Goal: Task Accomplishment & Management: Complete application form

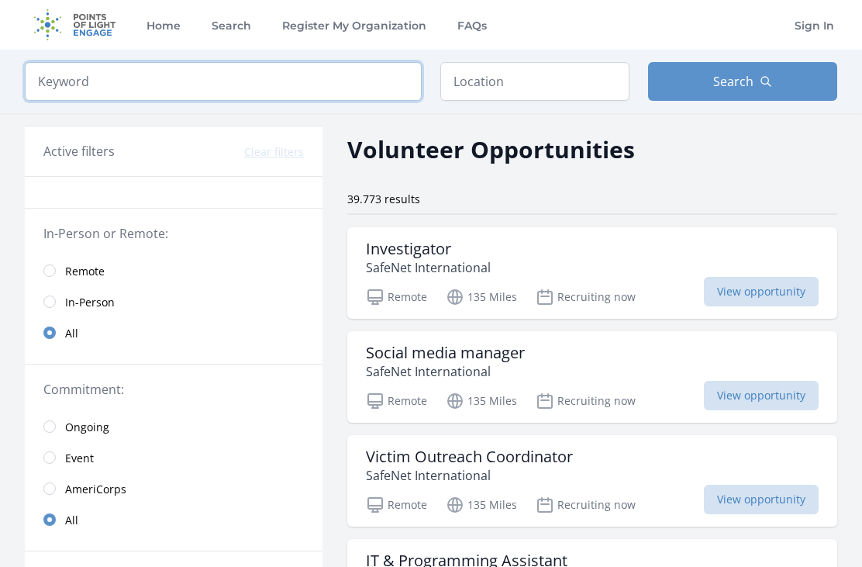
click at [44, 74] on input "search" at bounding box center [223, 81] width 397 height 39
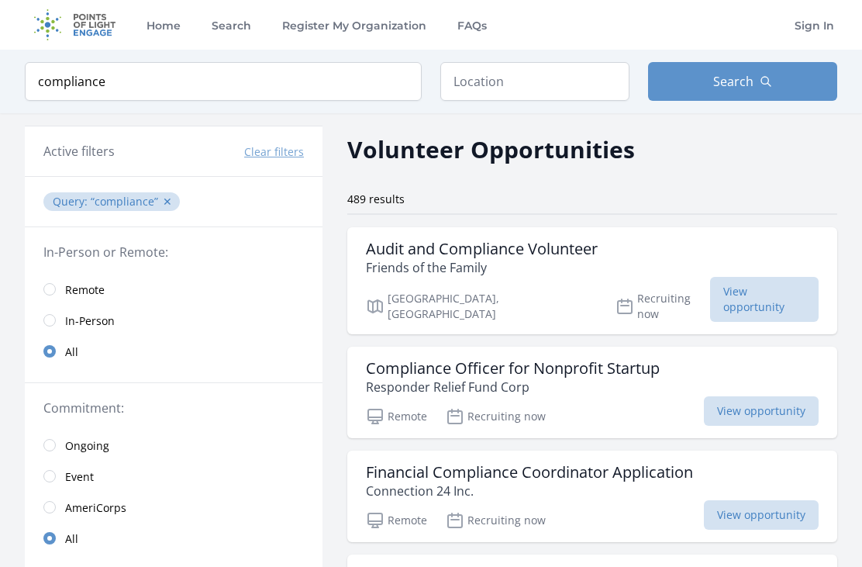
click at [724, 97] on button "Search" at bounding box center [742, 81] width 189 height 39
click at [48, 279] on link "Remote" at bounding box center [174, 289] width 298 height 31
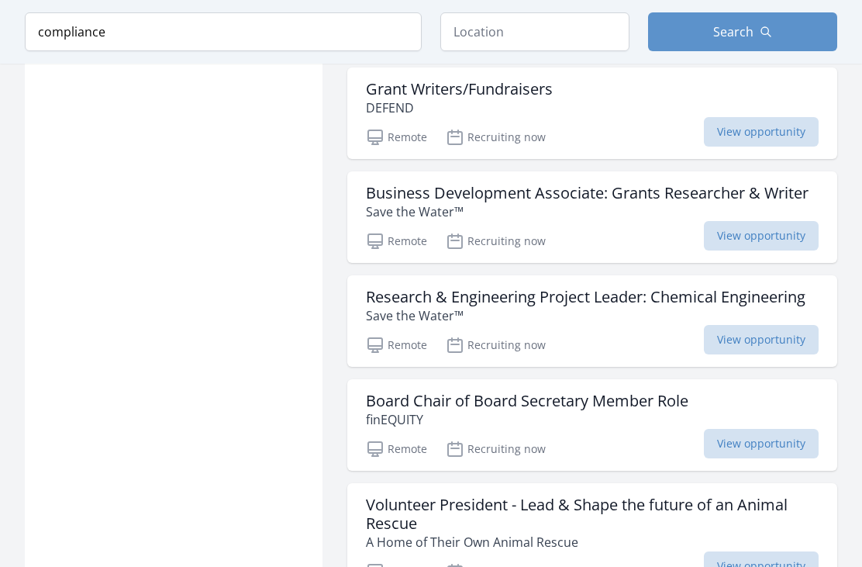
scroll to position [1720, 0]
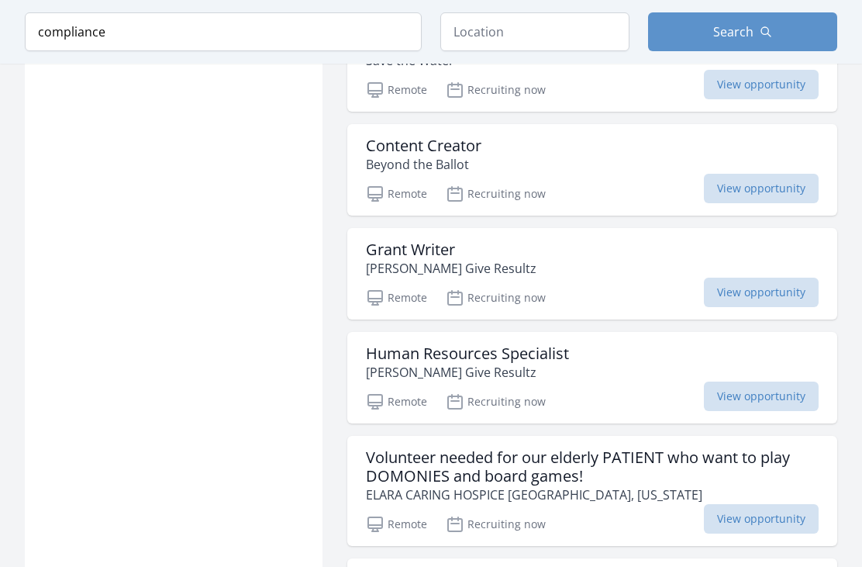
scroll to position [3898, 0]
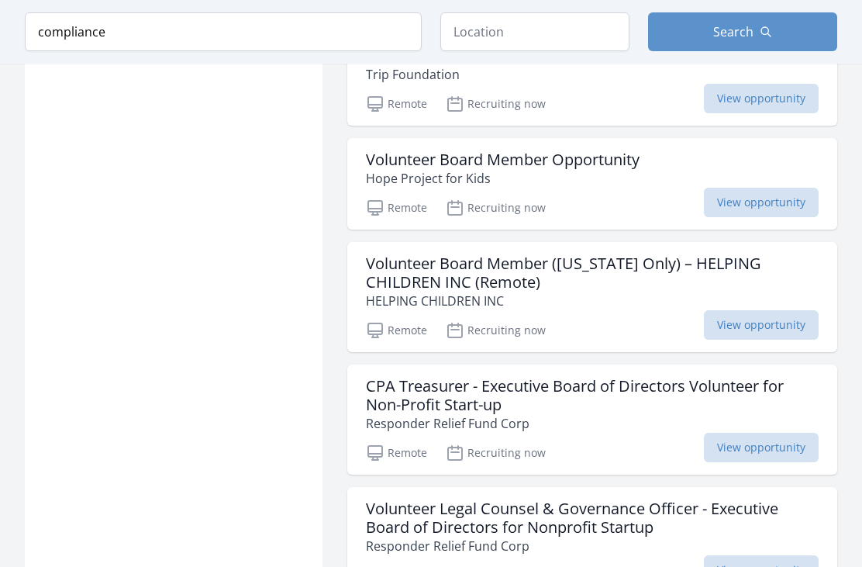
scroll to position [5309, 0]
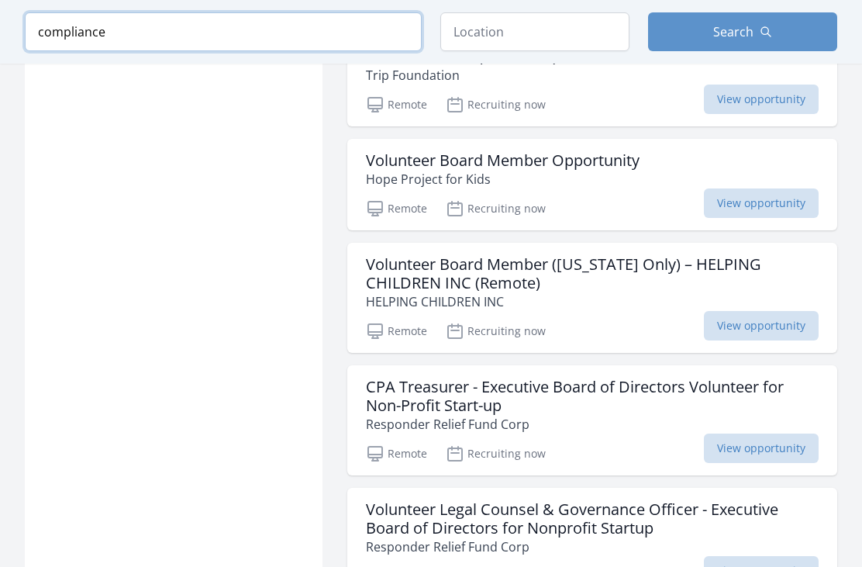
click at [367, 33] on input "compliance" at bounding box center [223, 31] width 397 height 39
type input "c"
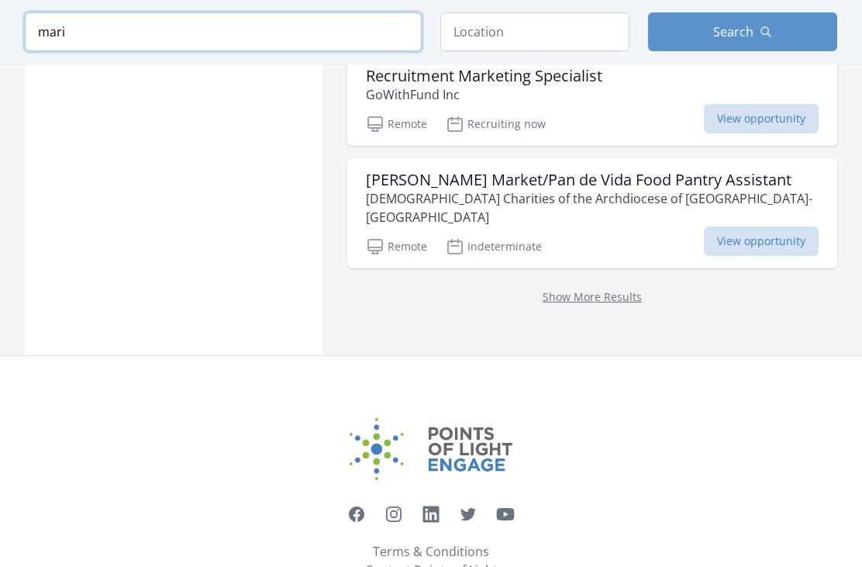
scroll to position [2053, 0]
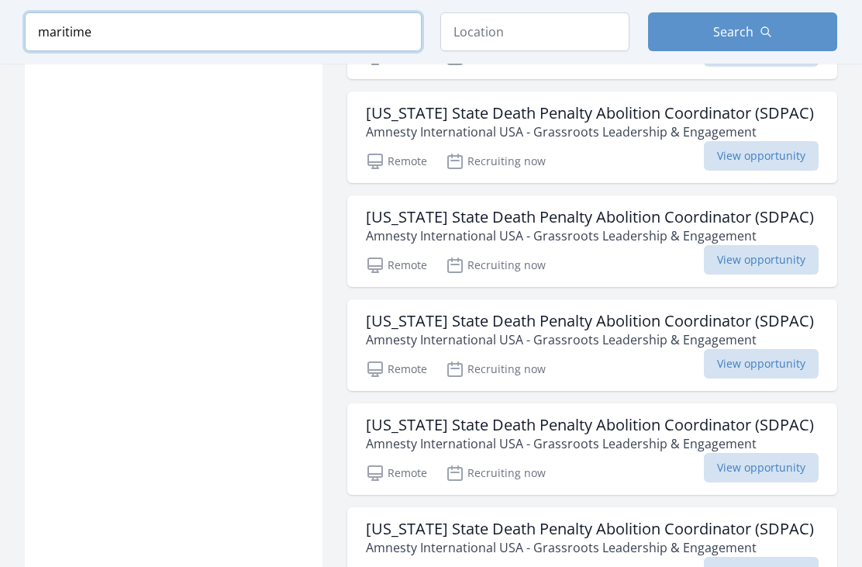
scroll to position [734, 0]
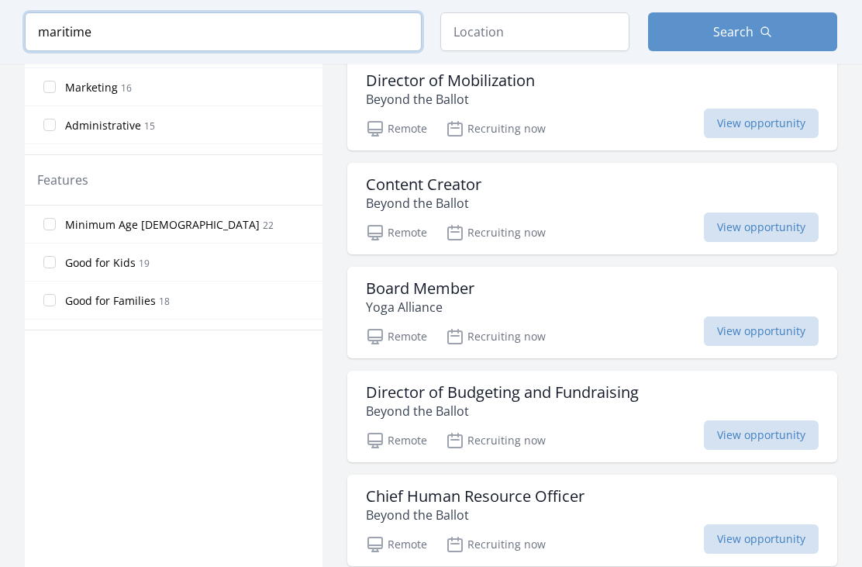
click button "submit" at bounding box center [0, 0] width 0 height 0
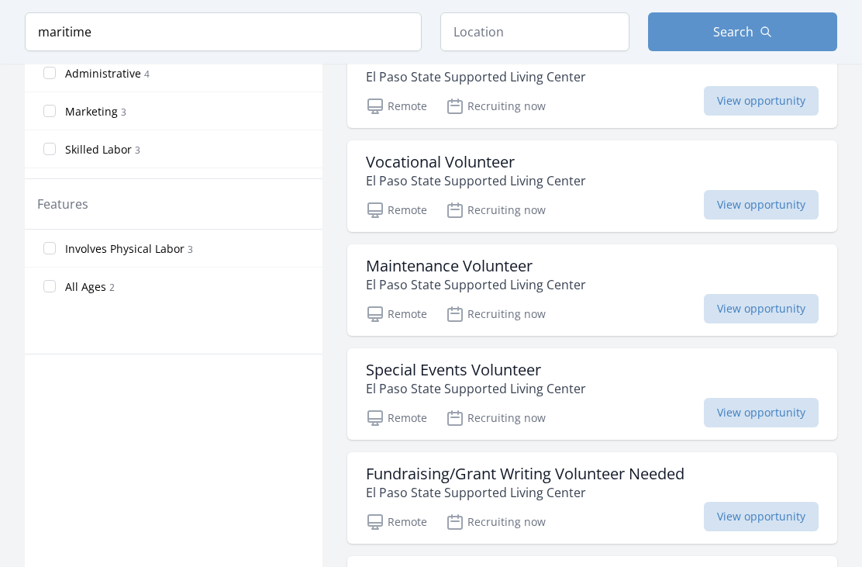
scroll to position [681, 0]
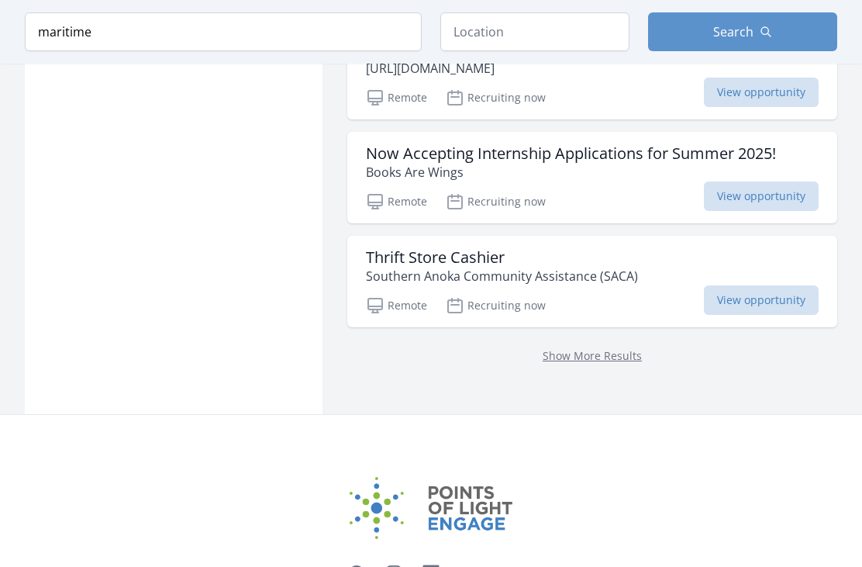
scroll to position [2141, 0]
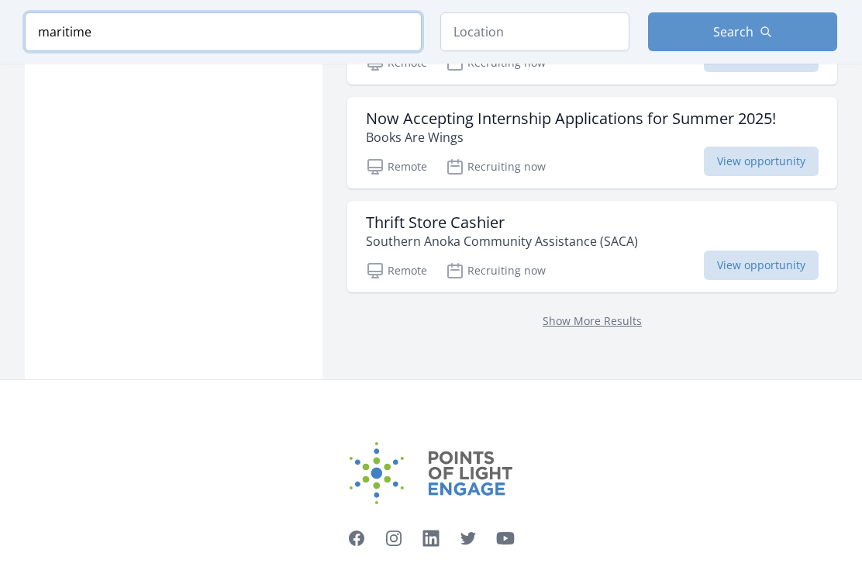
click at [334, 21] on input "maritime" at bounding box center [223, 31] width 397 height 39
click at [311, 30] on input "maritime" at bounding box center [223, 31] width 397 height 39
type input "m"
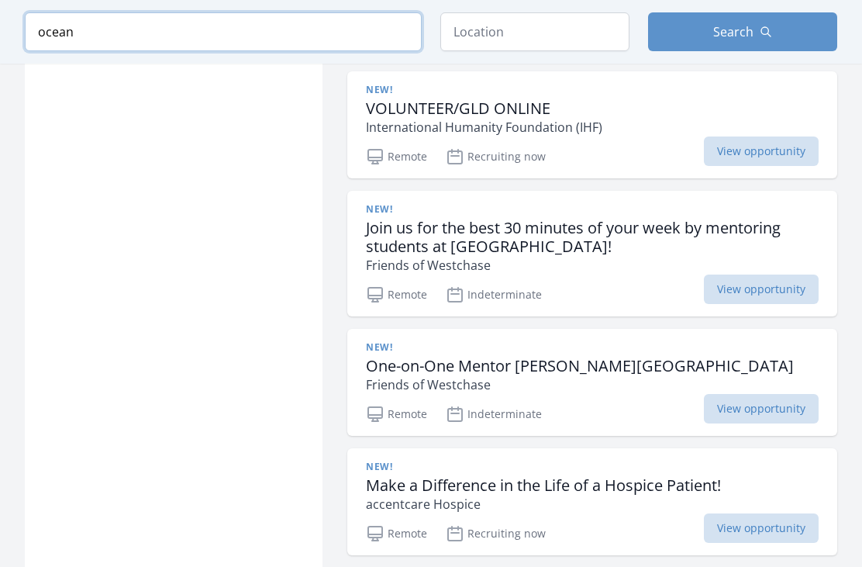
type input "ocean"
click button "submit" at bounding box center [0, 0] width 0 height 0
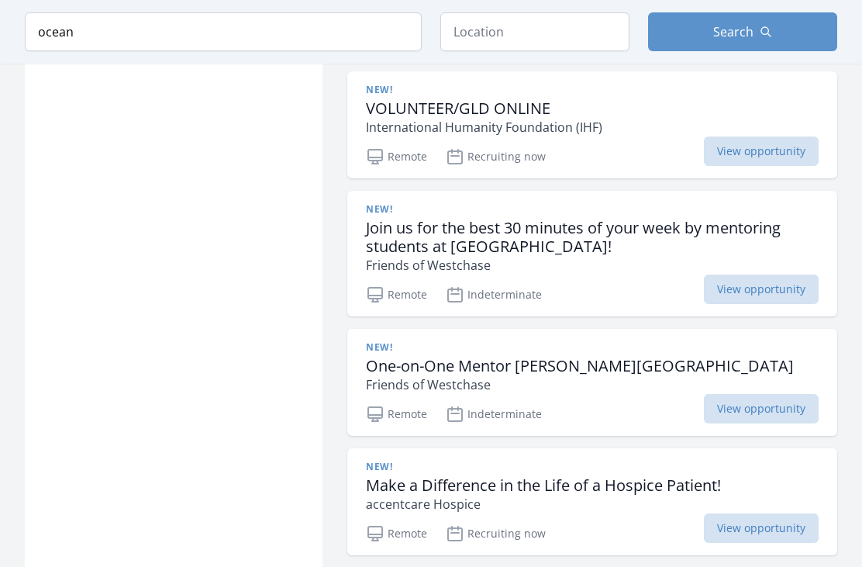
scroll to position [1957, 0]
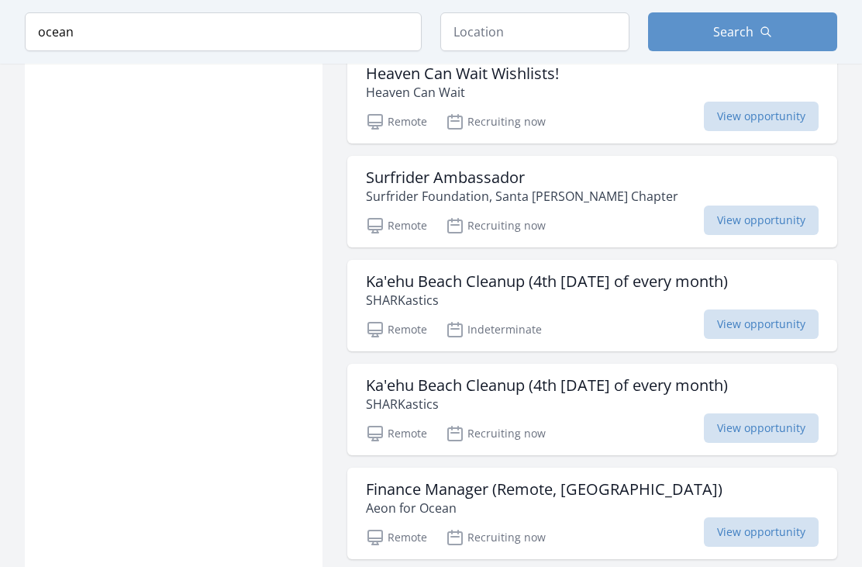
scroll to position [1279, 0]
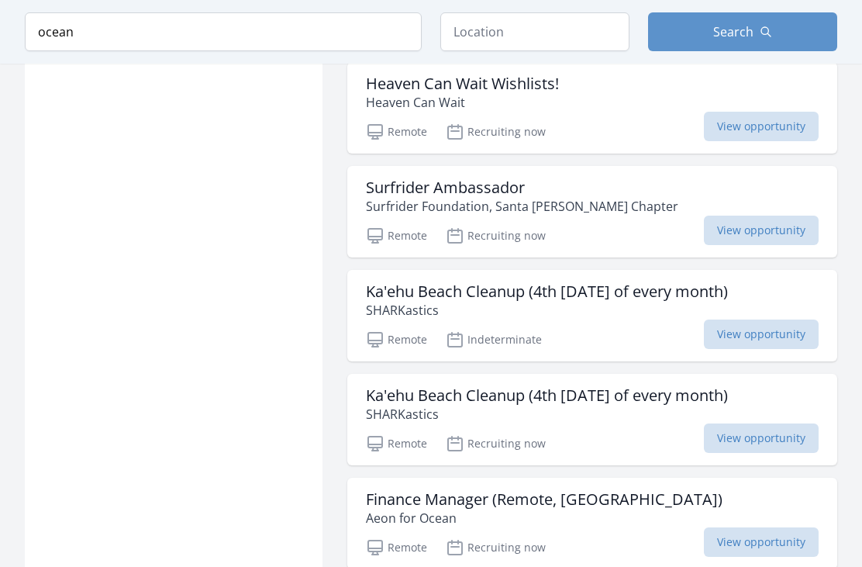
click at [804, 27] on button "Search" at bounding box center [742, 31] width 189 height 39
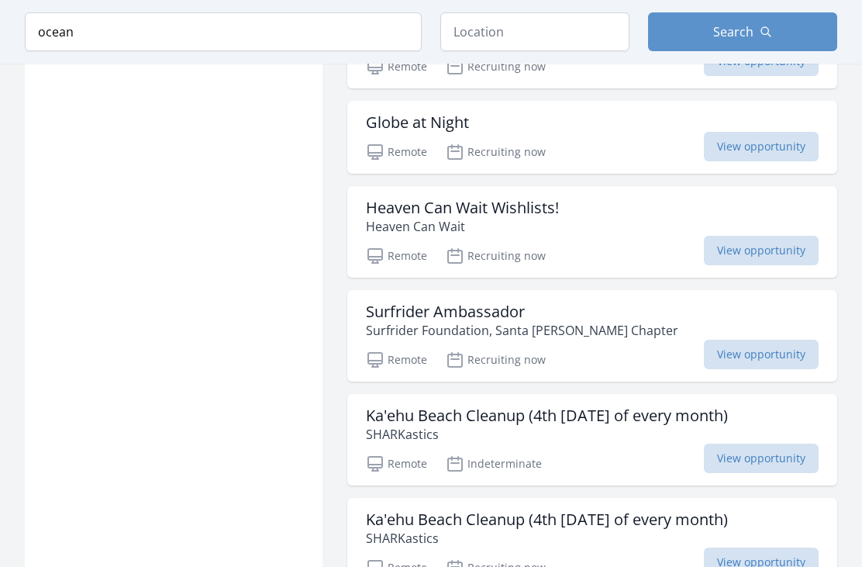
scroll to position [1156, 0]
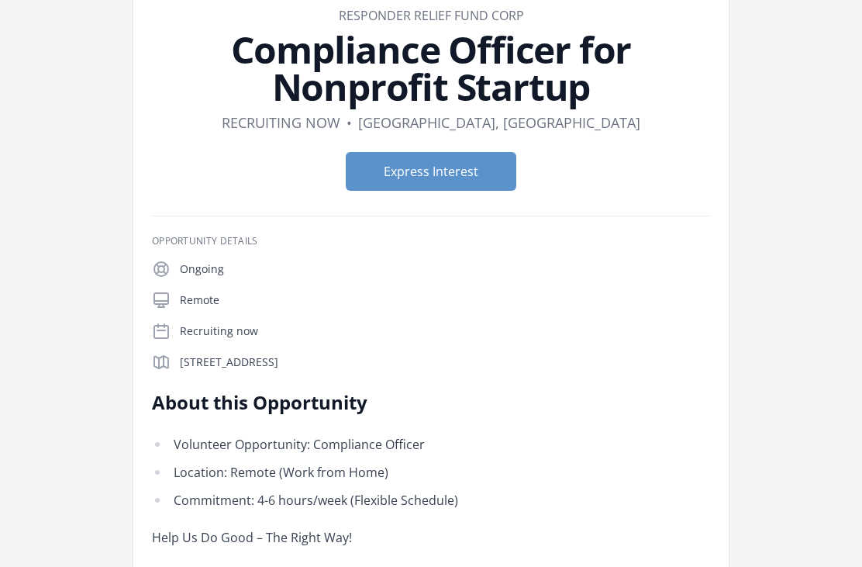
scroll to position [87, 0]
click at [499, 171] on button "Express Interest" at bounding box center [431, 171] width 171 height 39
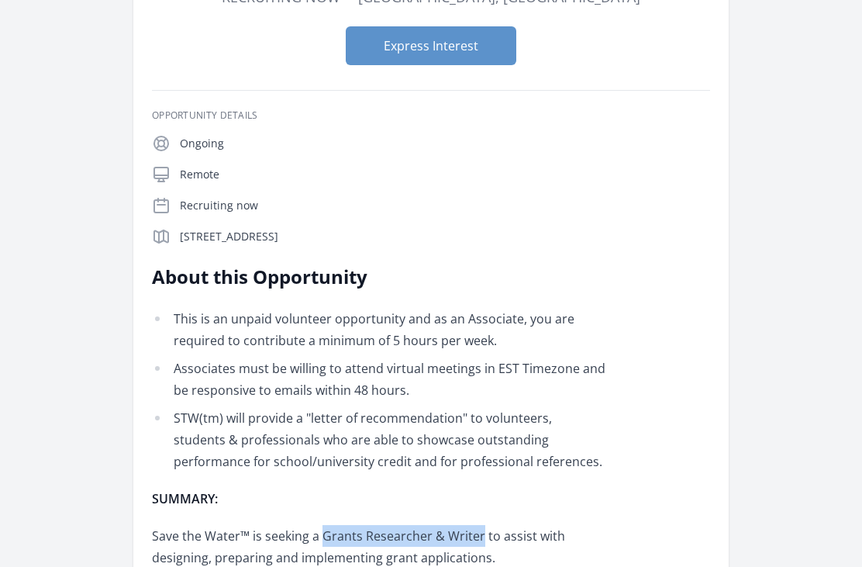
scroll to position [231, 0]
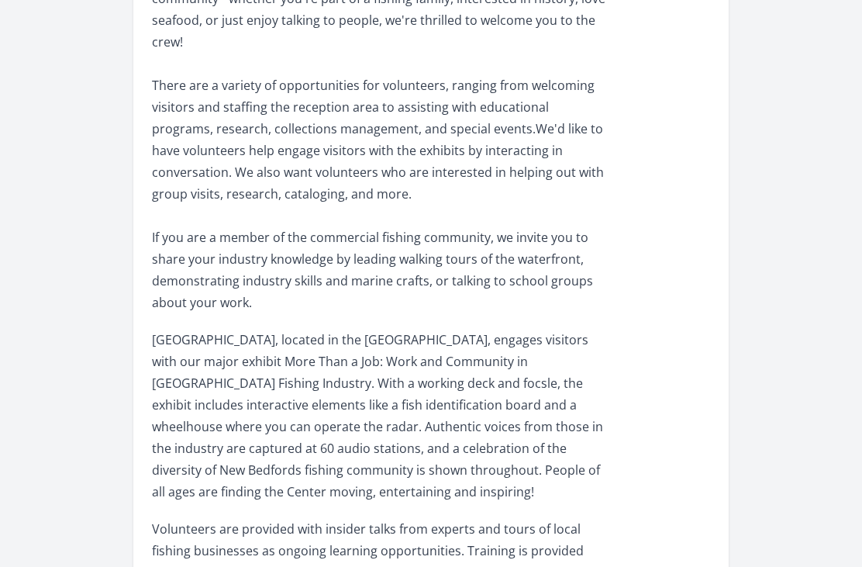
scroll to position [510, 0]
